Goal: Find specific page/section: Find specific page/section

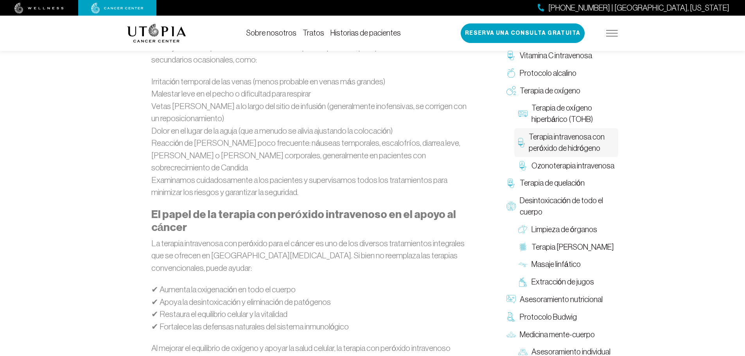
scroll to position [783, 0]
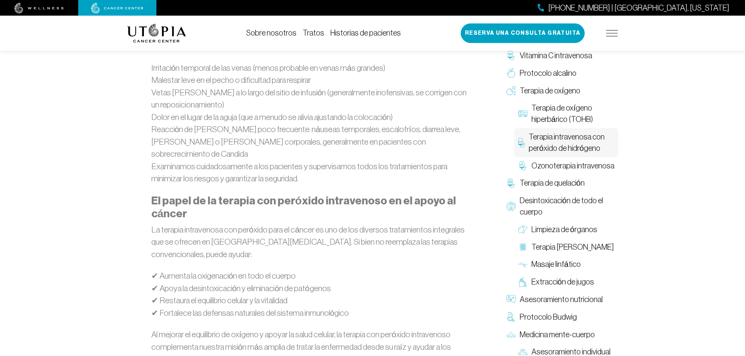
type input "*********"
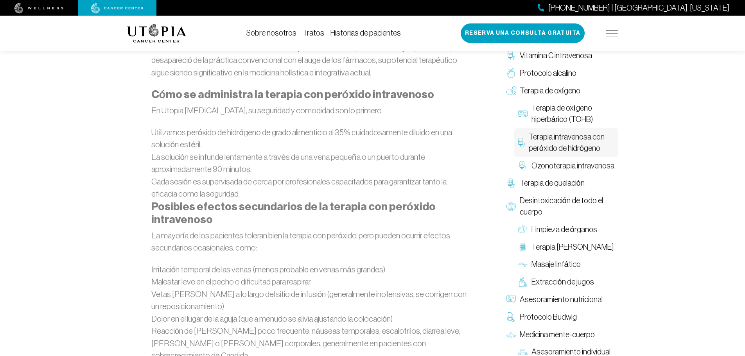
scroll to position [587, 0]
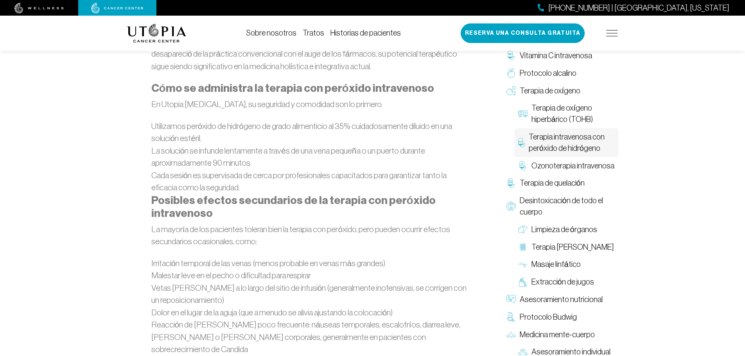
click at [46, 10] on img at bounding box center [38, 8] width 49 height 11
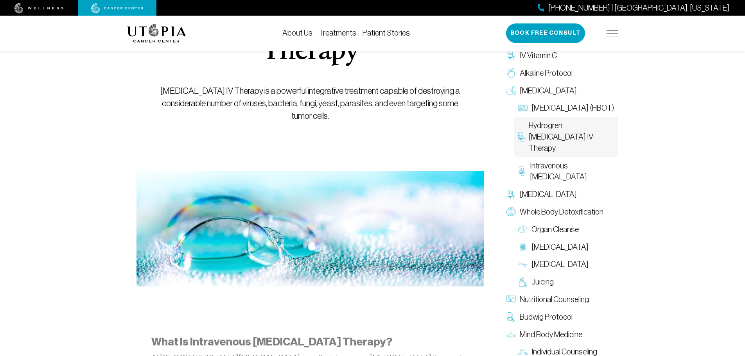
scroll to position [0, 0]
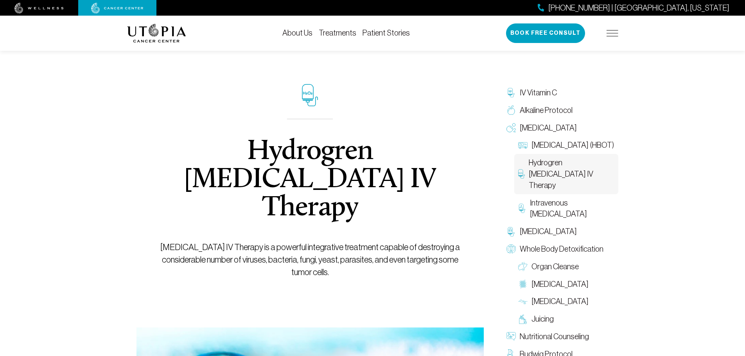
click at [612, 32] on img at bounding box center [613, 33] width 12 height 6
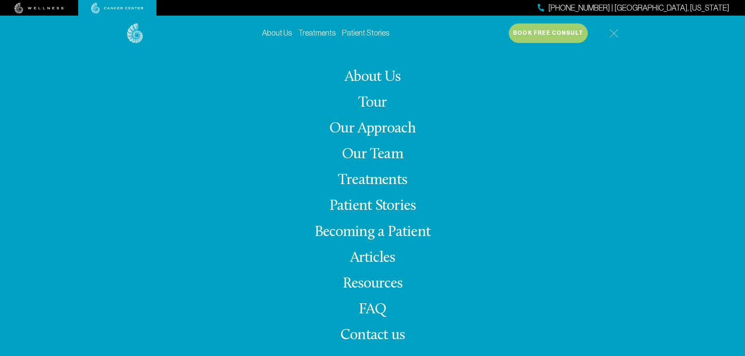
scroll to position [78, 0]
click at [384, 335] on span "Contact us" at bounding box center [372, 335] width 65 height 15
click at [383, 180] on link "Treatments" at bounding box center [372, 180] width 69 height 15
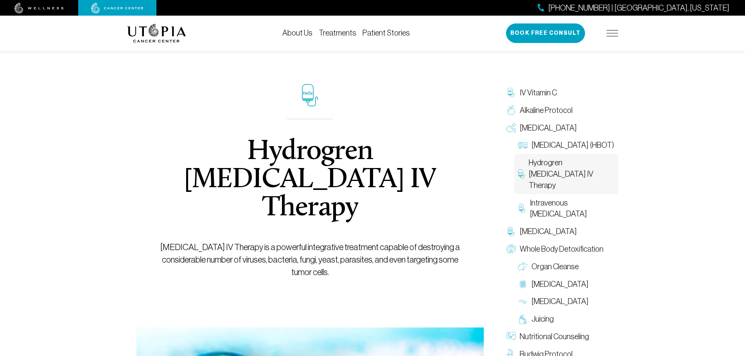
click at [612, 34] on img at bounding box center [613, 33] width 12 height 6
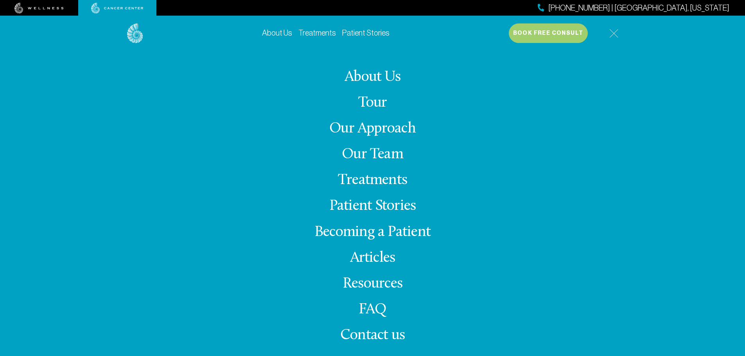
click at [369, 337] on span "Contact us" at bounding box center [372, 335] width 65 height 15
